Goal: Transaction & Acquisition: Purchase product/service

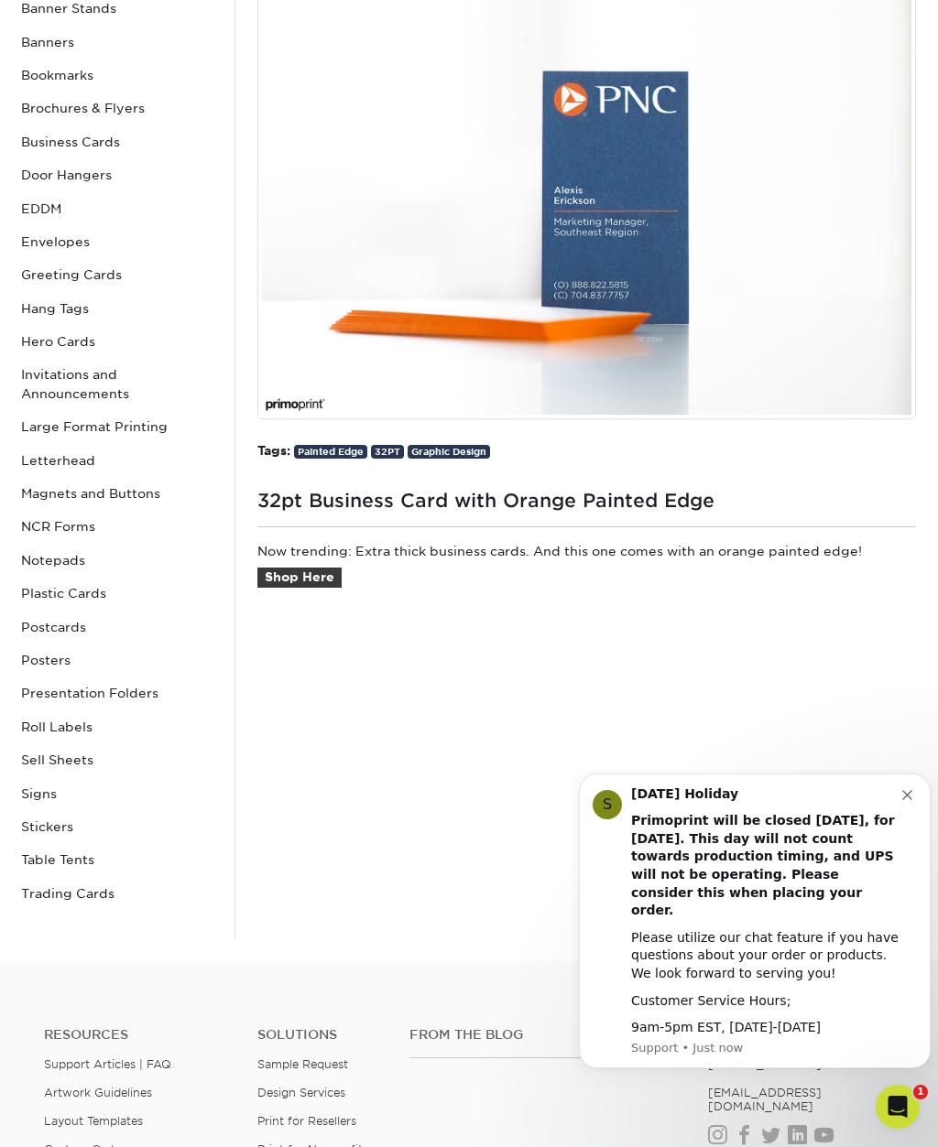
scroll to position [299, 0]
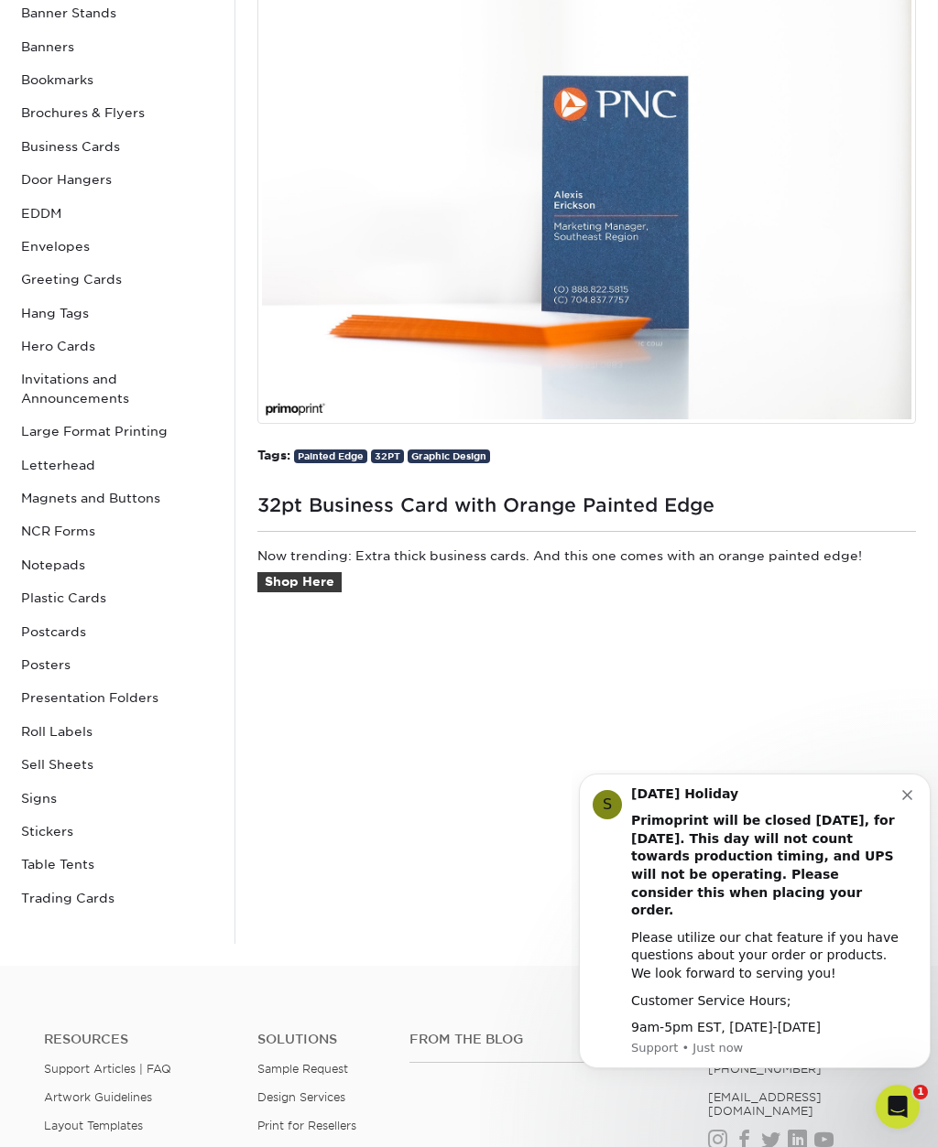
click at [326, 586] on link "Shop Here" at bounding box center [299, 582] width 84 height 20
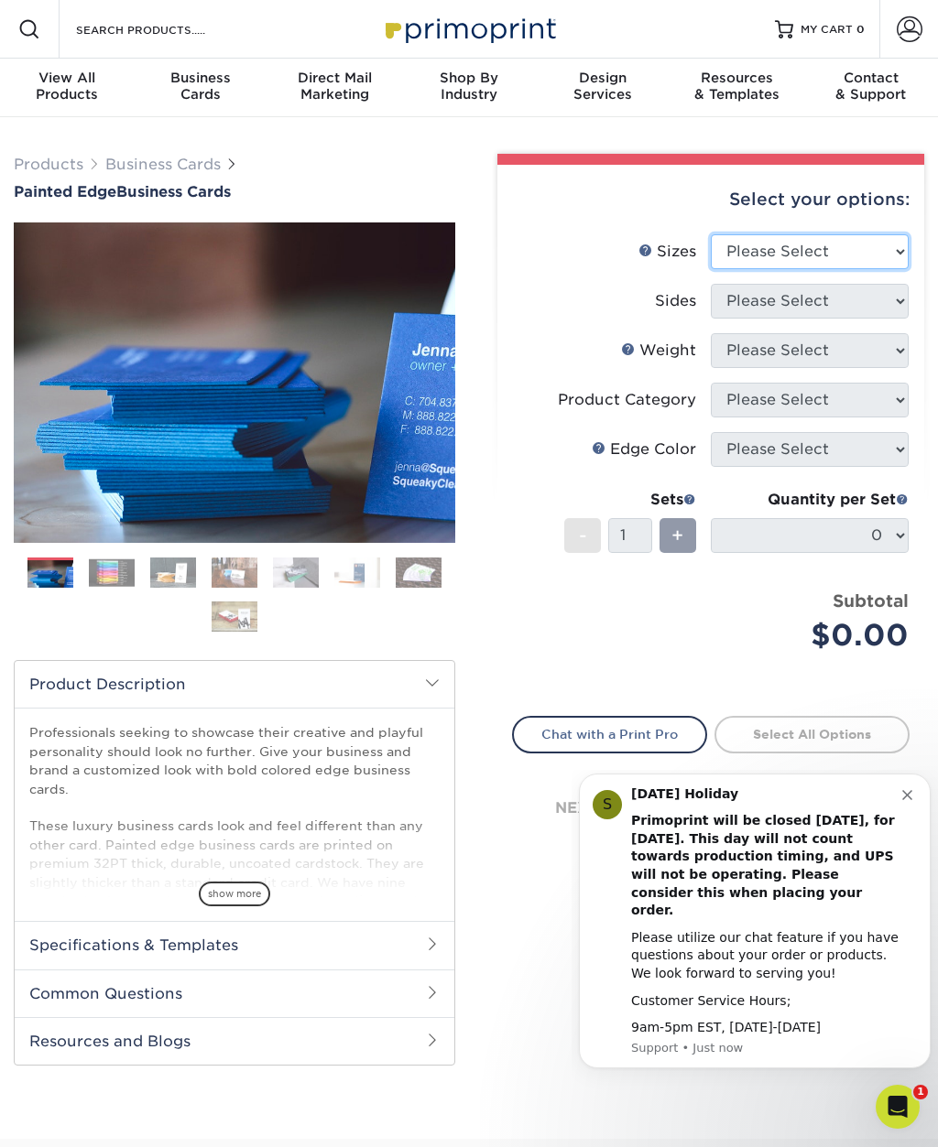
click at [894, 249] on select "Please Select 2" x 3.5" - Standard 2.125" x 3.375" - European 2.5" x 2.5" - Squ…" at bounding box center [809, 251] width 198 height 35
select select "2.00x3.50"
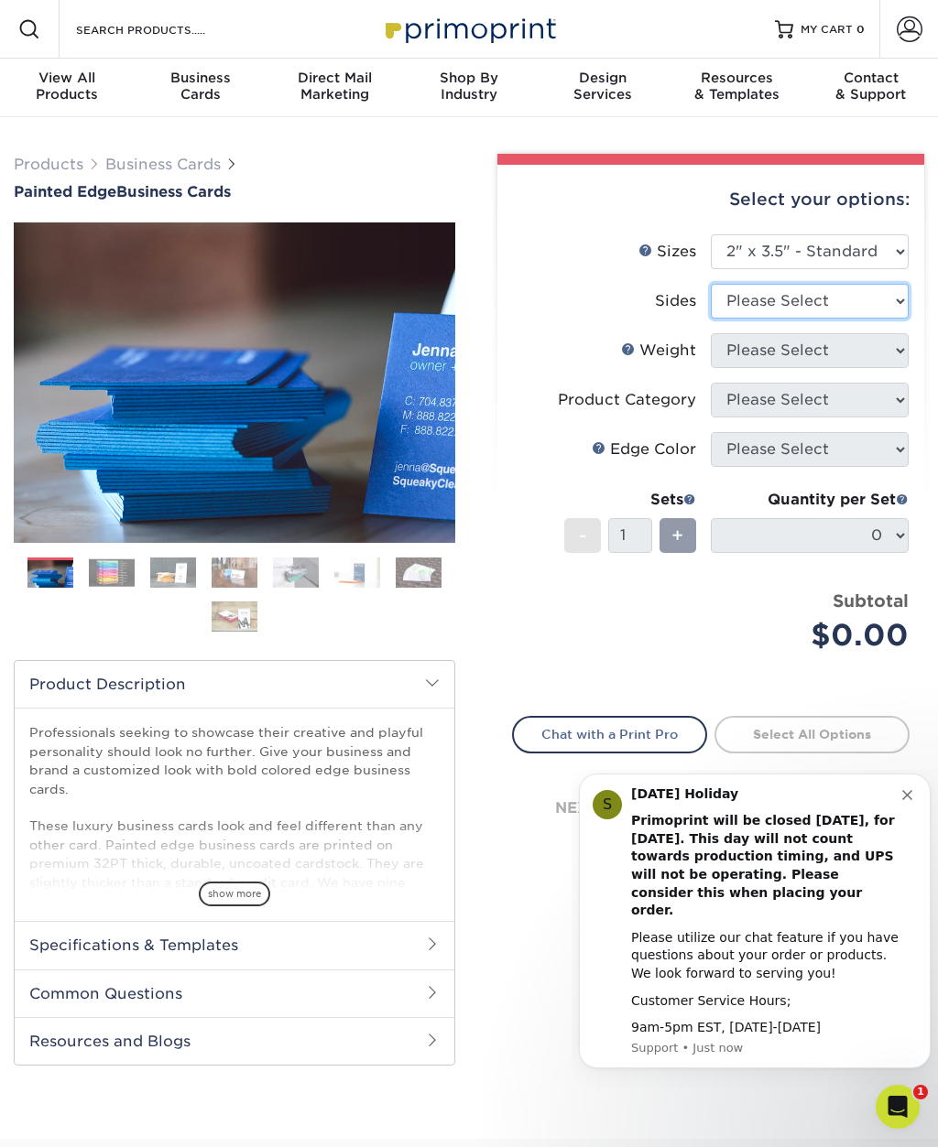
click at [893, 301] on select "Please Select Print Both Sides Print Front Only" at bounding box center [809, 301] width 198 height 35
select select "13abbda7-1d64-4f25-8bb2-c179b224825d"
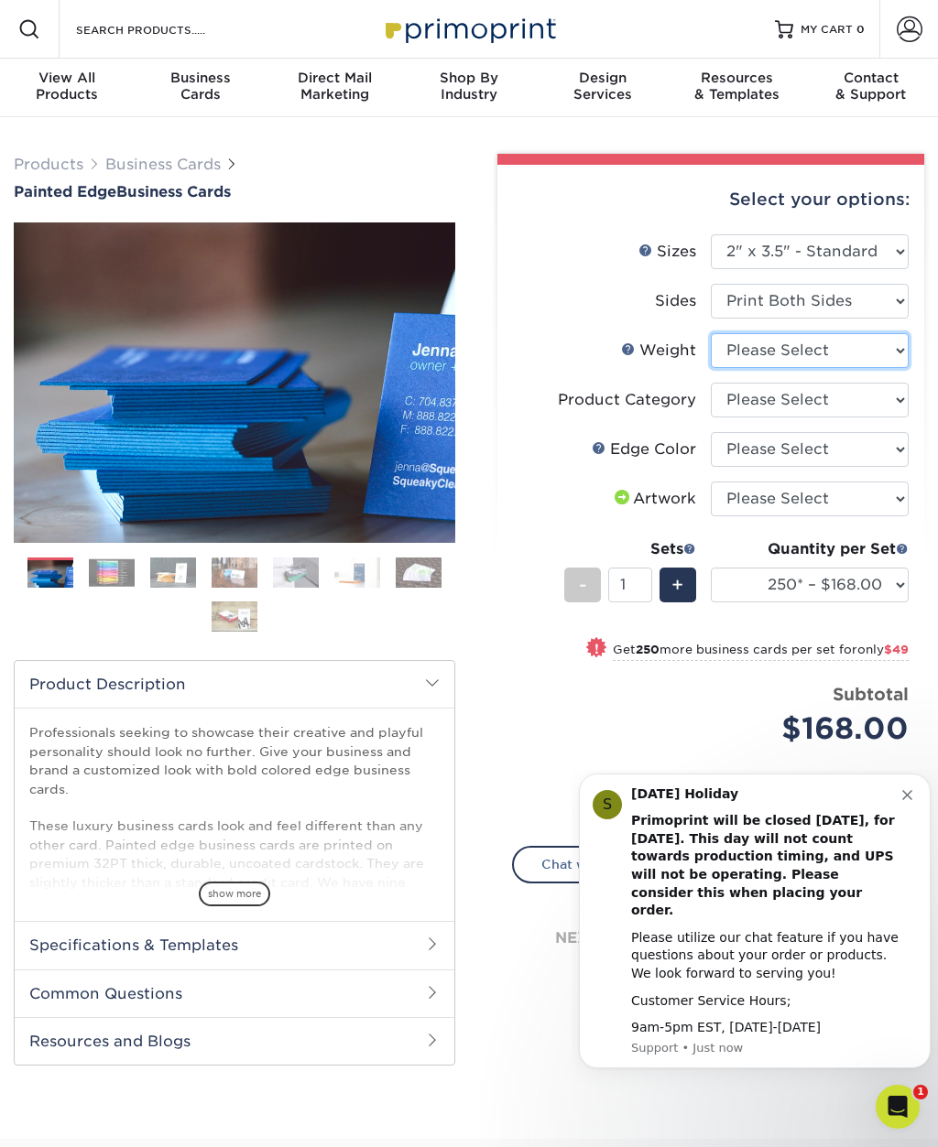
click at [892, 352] on select "Please Select 32PTUC" at bounding box center [809, 350] width 198 height 35
select select "32PTUC"
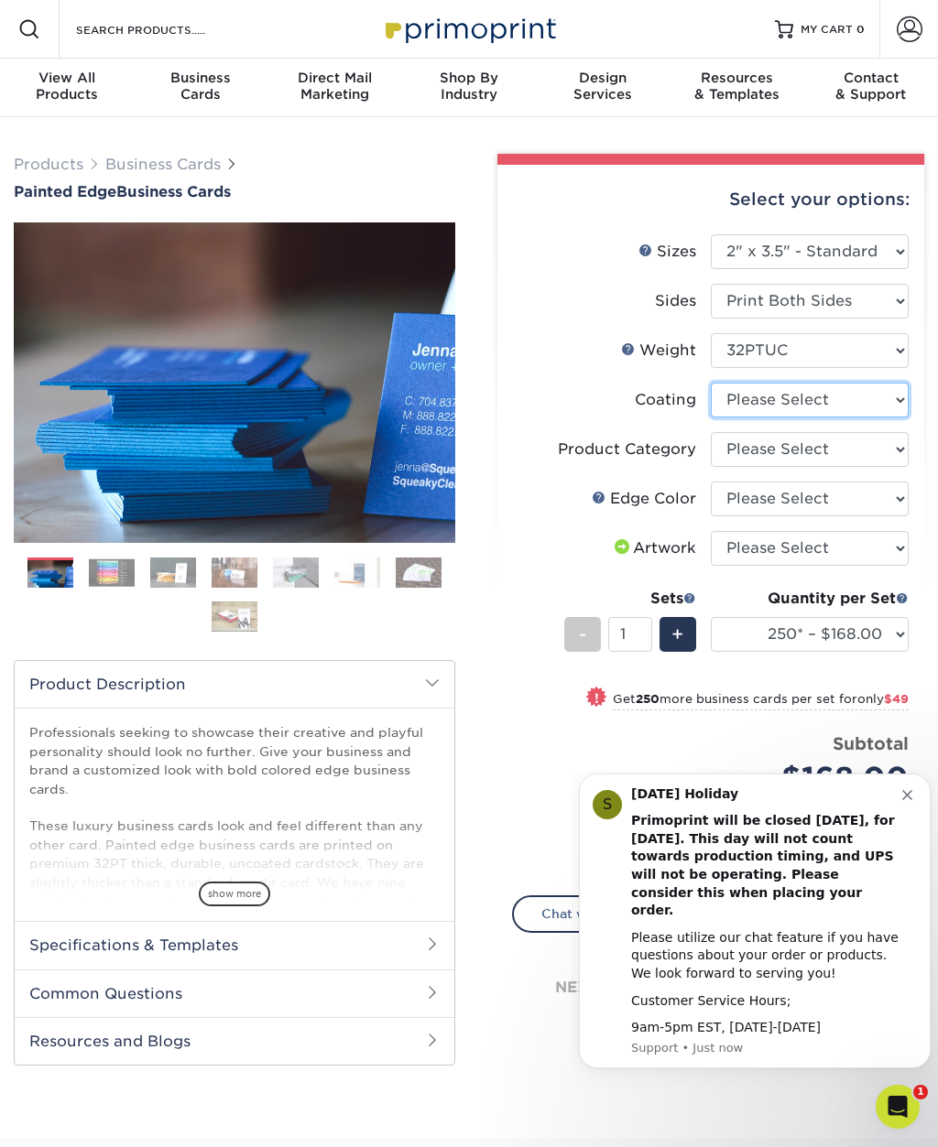
click at [894, 407] on select at bounding box center [809, 400] width 198 height 35
select select "3e7618de-abca-4bda-9f97-8b9129e913d8"
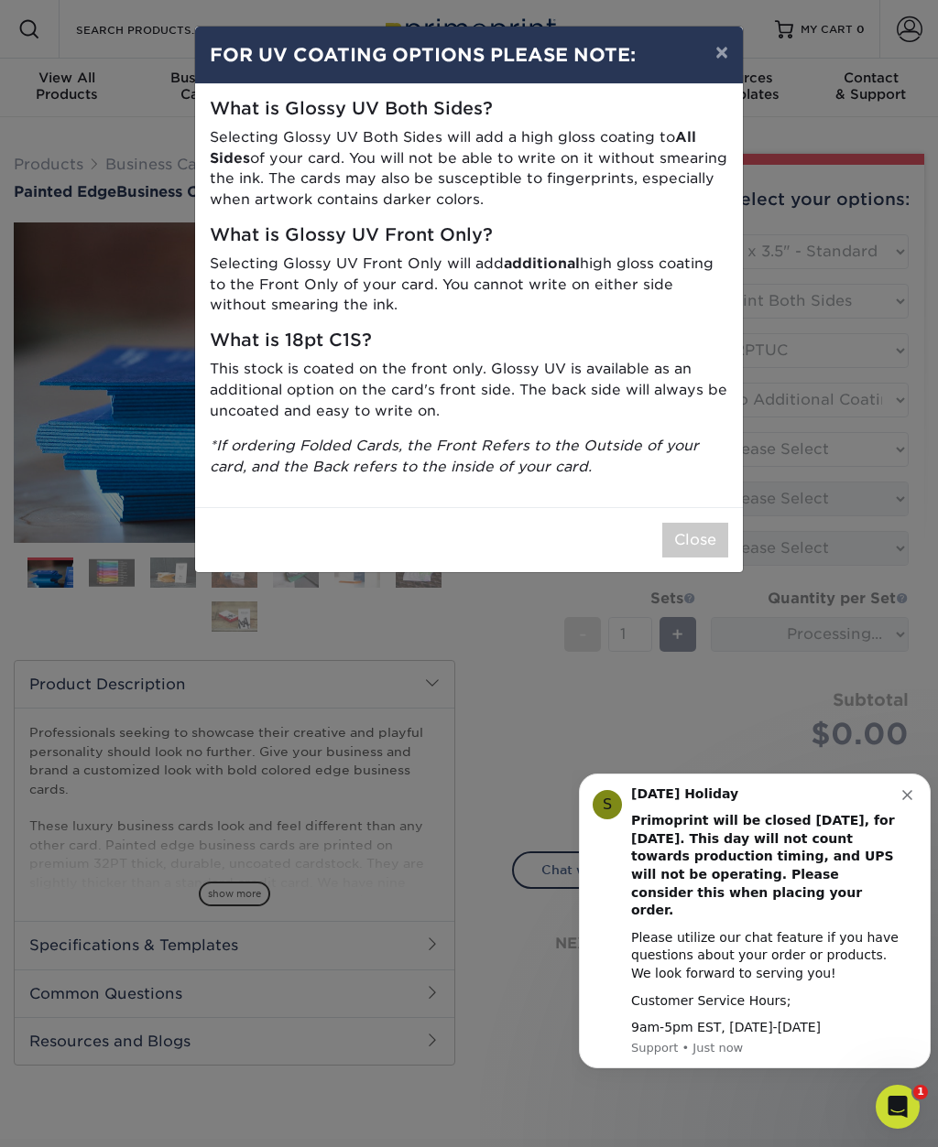
click at [707, 538] on button "Close" at bounding box center [695, 540] width 66 height 35
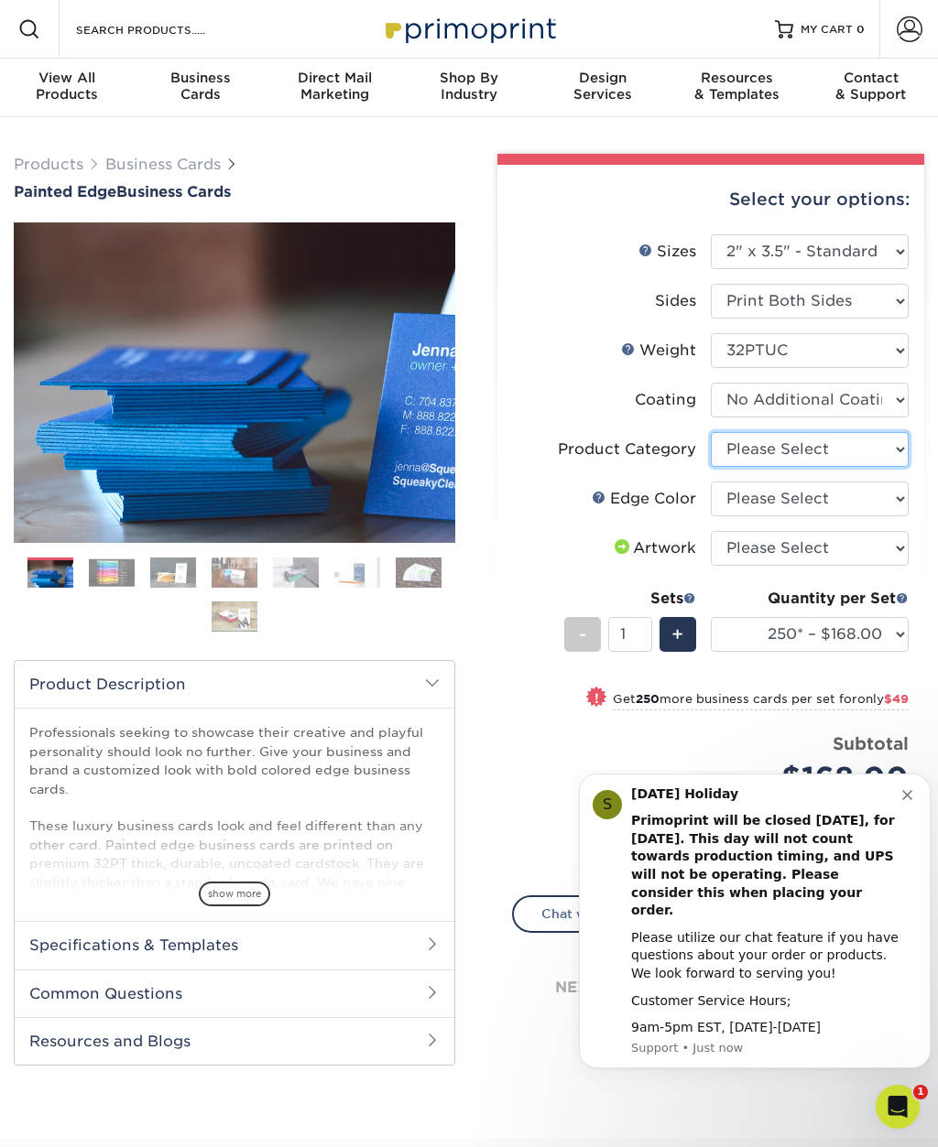
click at [895, 449] on select "Please Select Business Cards" at bounding box center [809, 449] width 198 height 35
select select "3b5148f1-0588-4f88-a218-97bcfdce65c1"
click at [894, 497] on select "Please Select Charcoal Black Brown Blue Pearlescent Blue Pearlescent Gold Pearl…" at bounding box center [809, 499] width 198 height 35
select select "a1dd4f78-e5b3-498e-8232-956f7b80f10f"
click at [894, 552] on select "Please Select I will upload files I need a design - $100" at bounding box center [809, 548] width 198 height 35
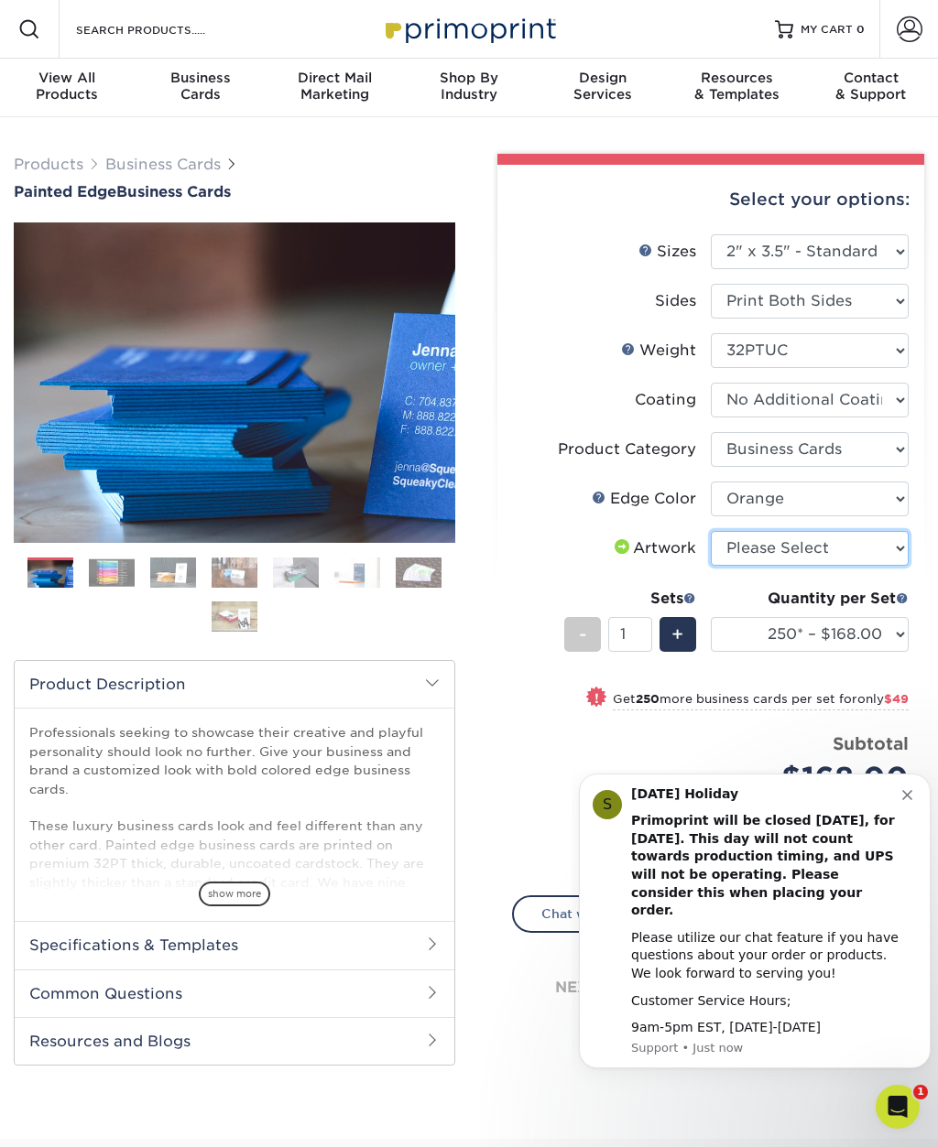
select select "upload"
click at [893, 635] on select "250* – $168.00 500* – $217.00 1000* – $339.00" at bounding box center [809, 634] width 198 height 35
